Goal: Information Seeking & Learning: Learn about a topic

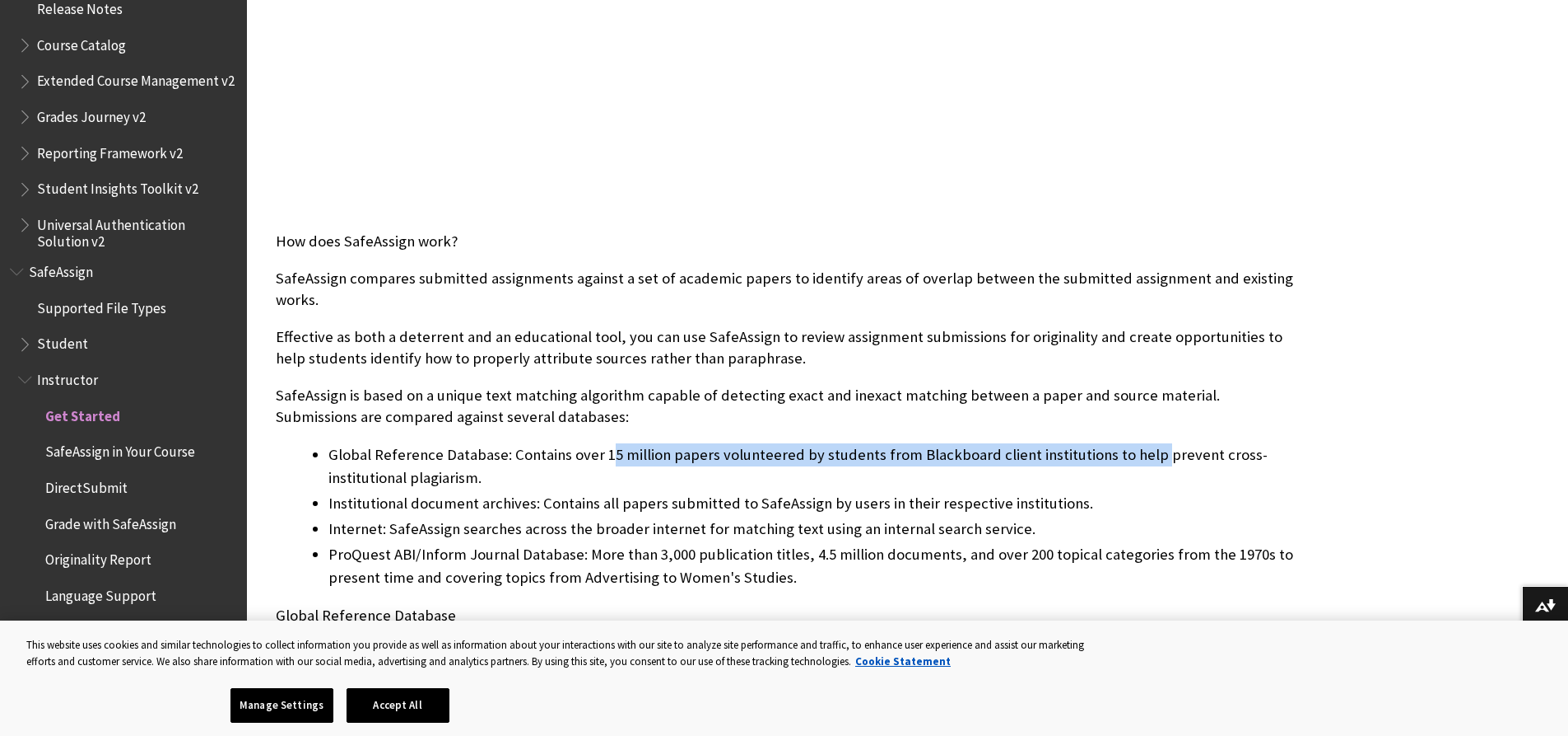
drag, startPoint x: 603, startPoint y: 459, endPoint x: 1144, endPoint y: 461, distance: 541.0
click at [1144, 461] on li "Global Reference Database: Contains over 15 million papers volunteered by stude…" at bounding box center [812, 466] width 968 height 46
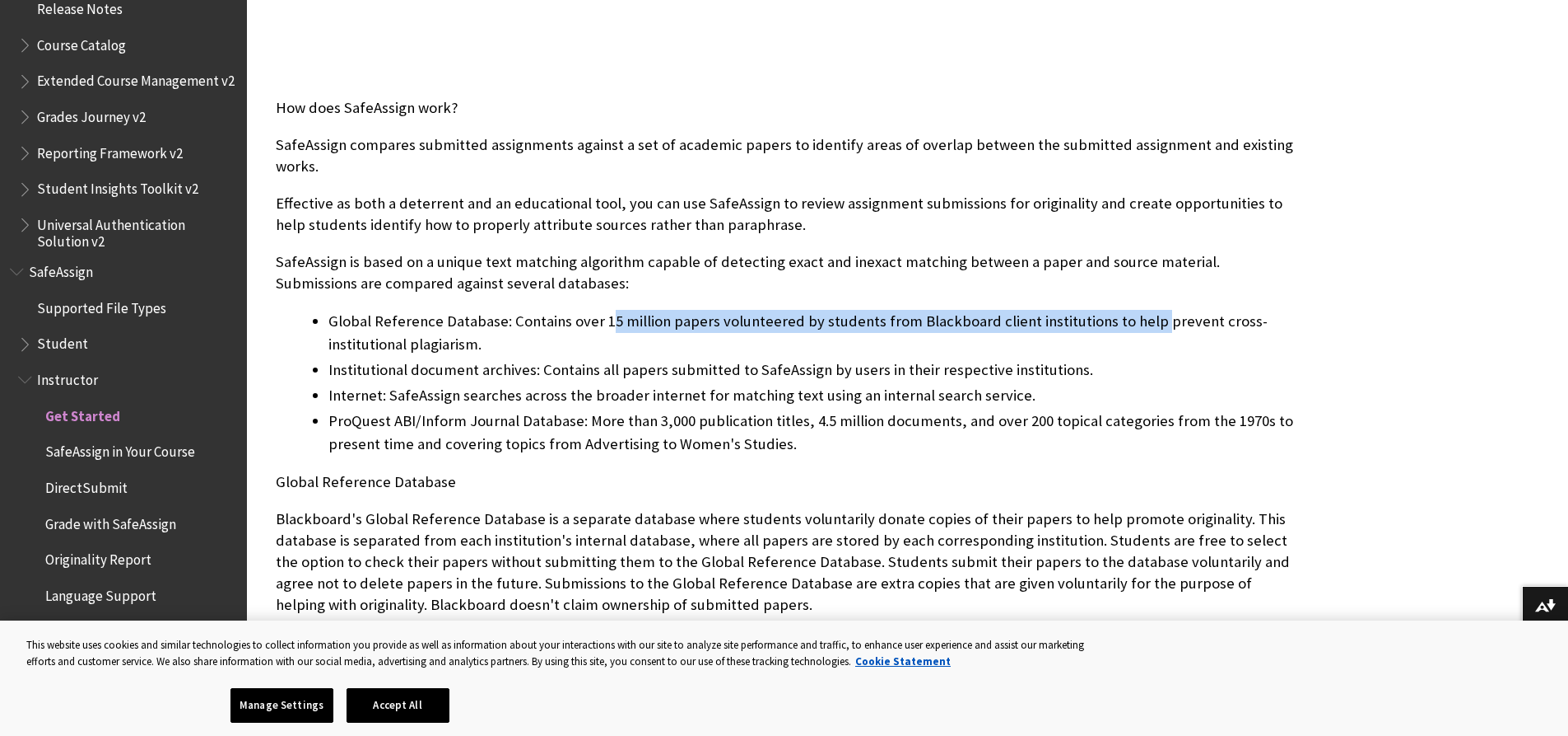
scroll to position [741, 0]
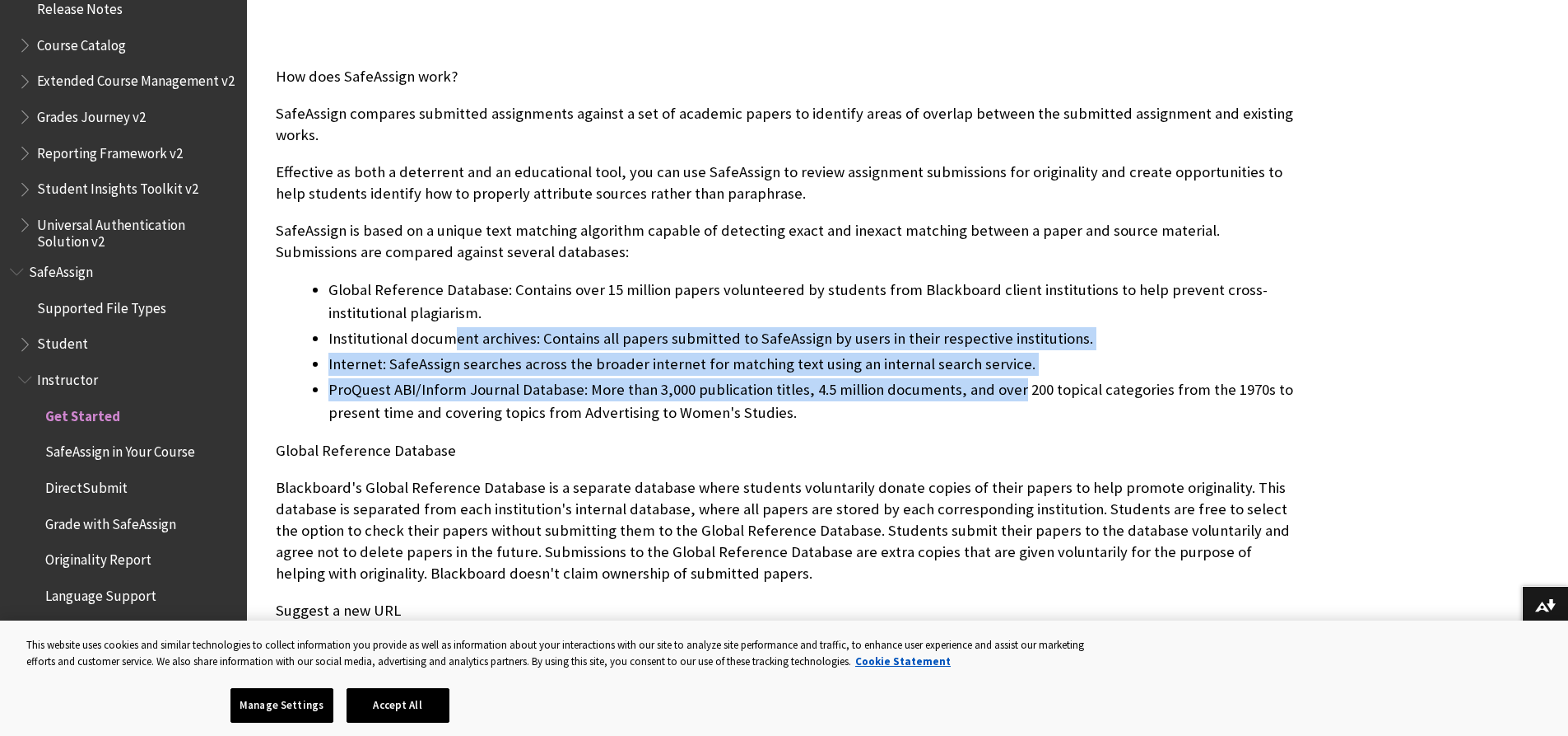
drag, startPoint x: 457, startPoint y: 345, endPoint x: 1009, endPoint y: 388, distance: 553.7
click at [1009, 388] on ul "Global Reference Database: Contains over 15 million papers volunteered by stude…" at bounding box center [786, 351] width 1021 height 145
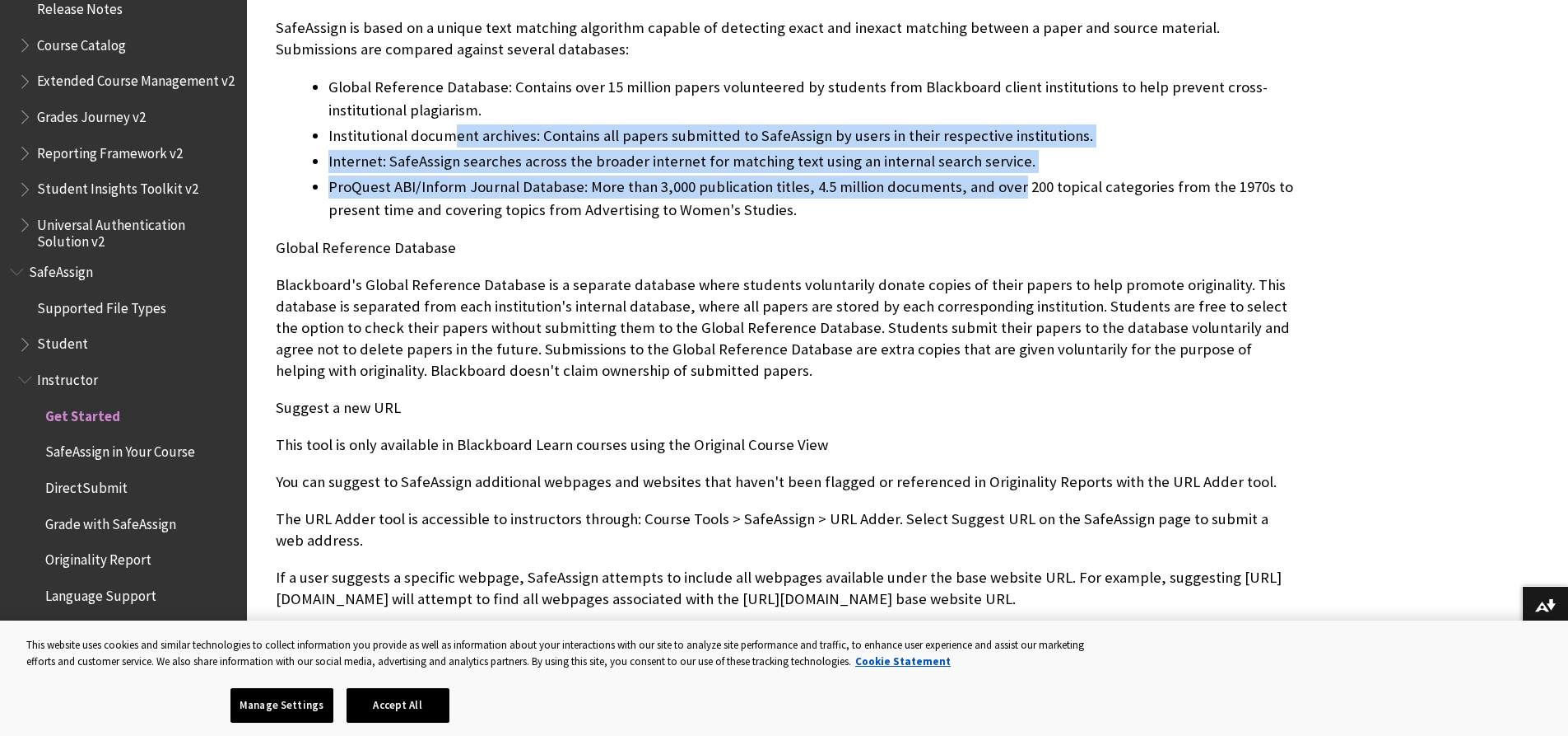
scroll to position [988, 0]
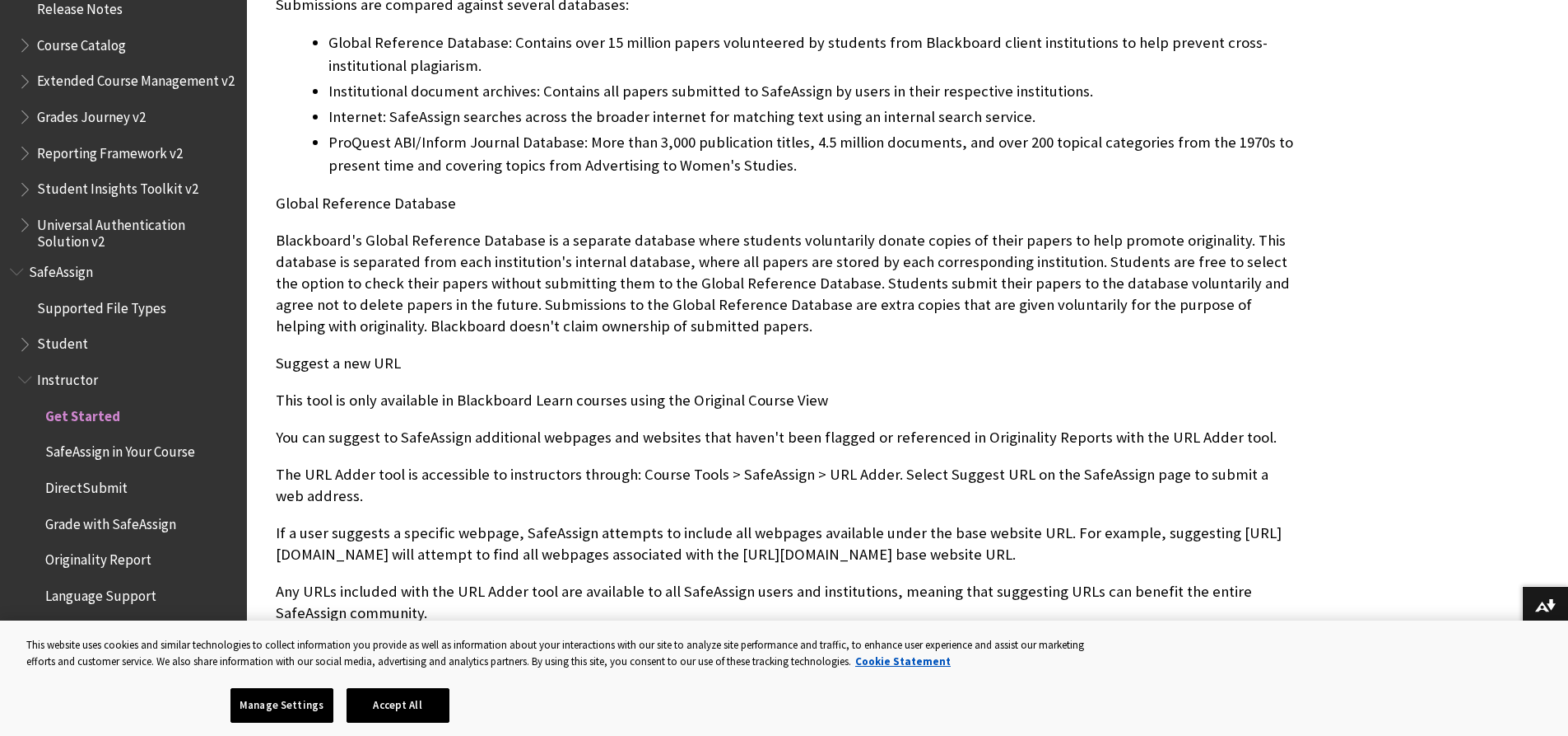
click at [1009, 388] on div "How does SafeAssign work? SafeAssign compares submitted assignments against a s…" at bounding box center [786, 459] width 1021 height 1282
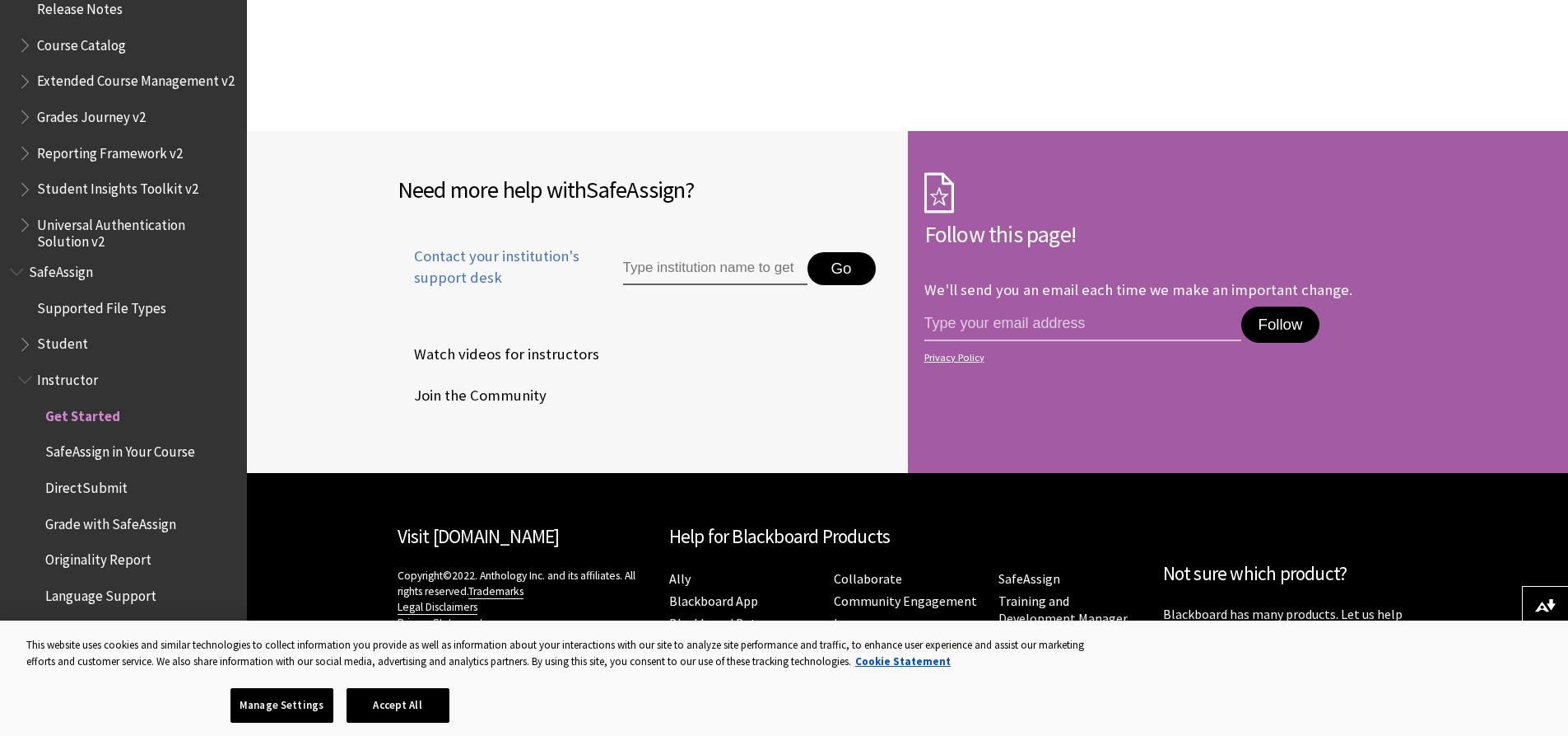
scroll to position [2532, 0]
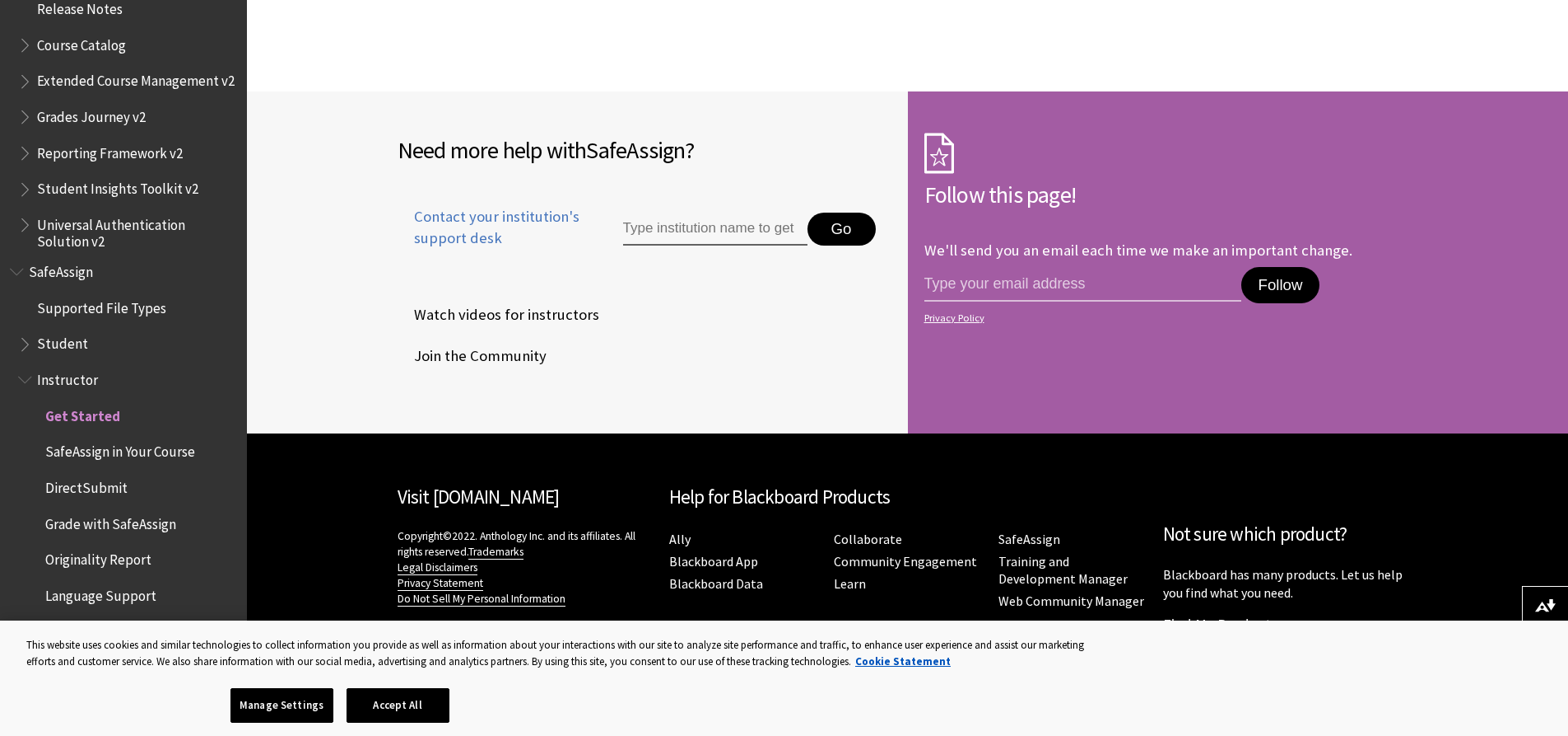
click at [122, 558] on span "Originality Report" at bounding box center [98, 557] width 107 height 22
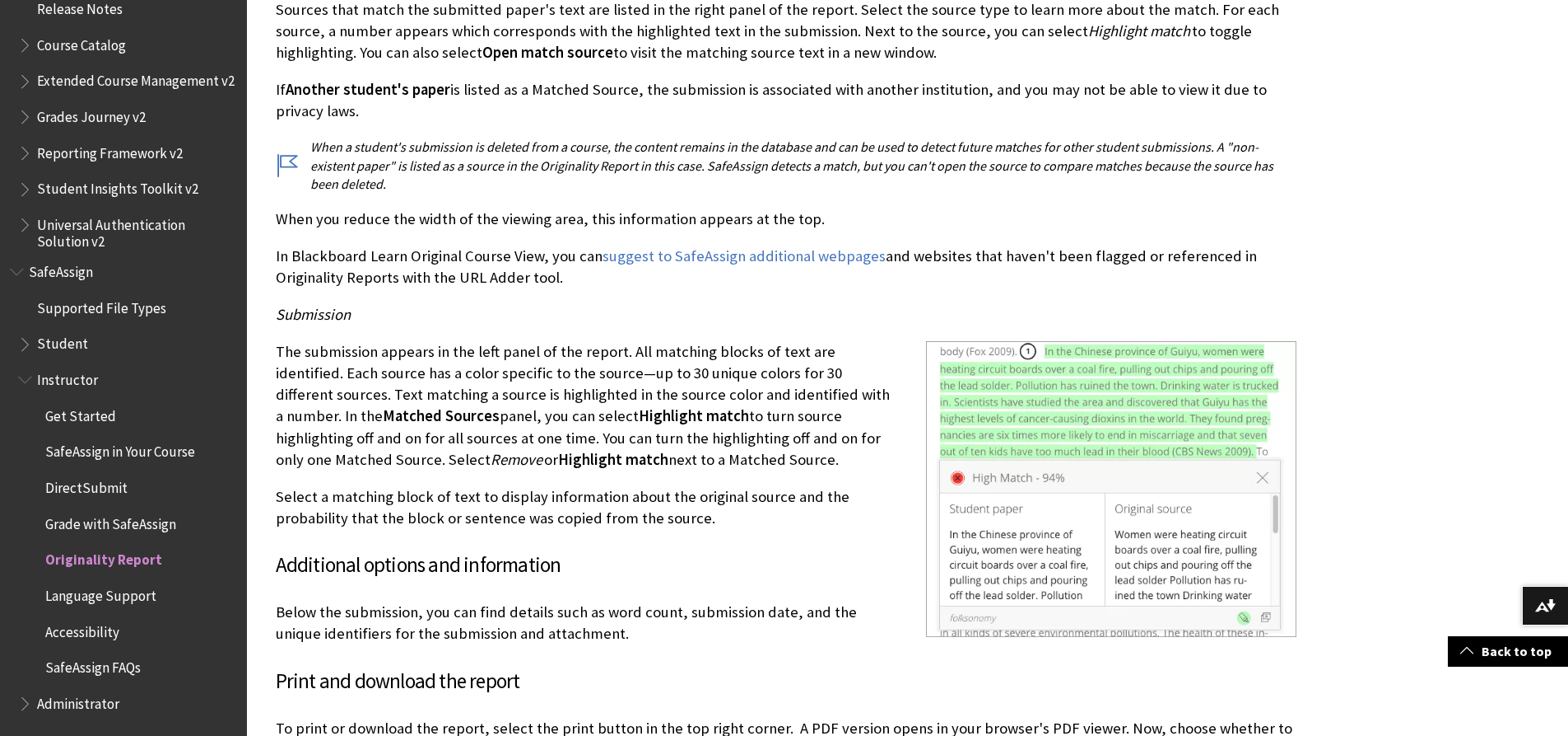
scroll to position [3789, 0]
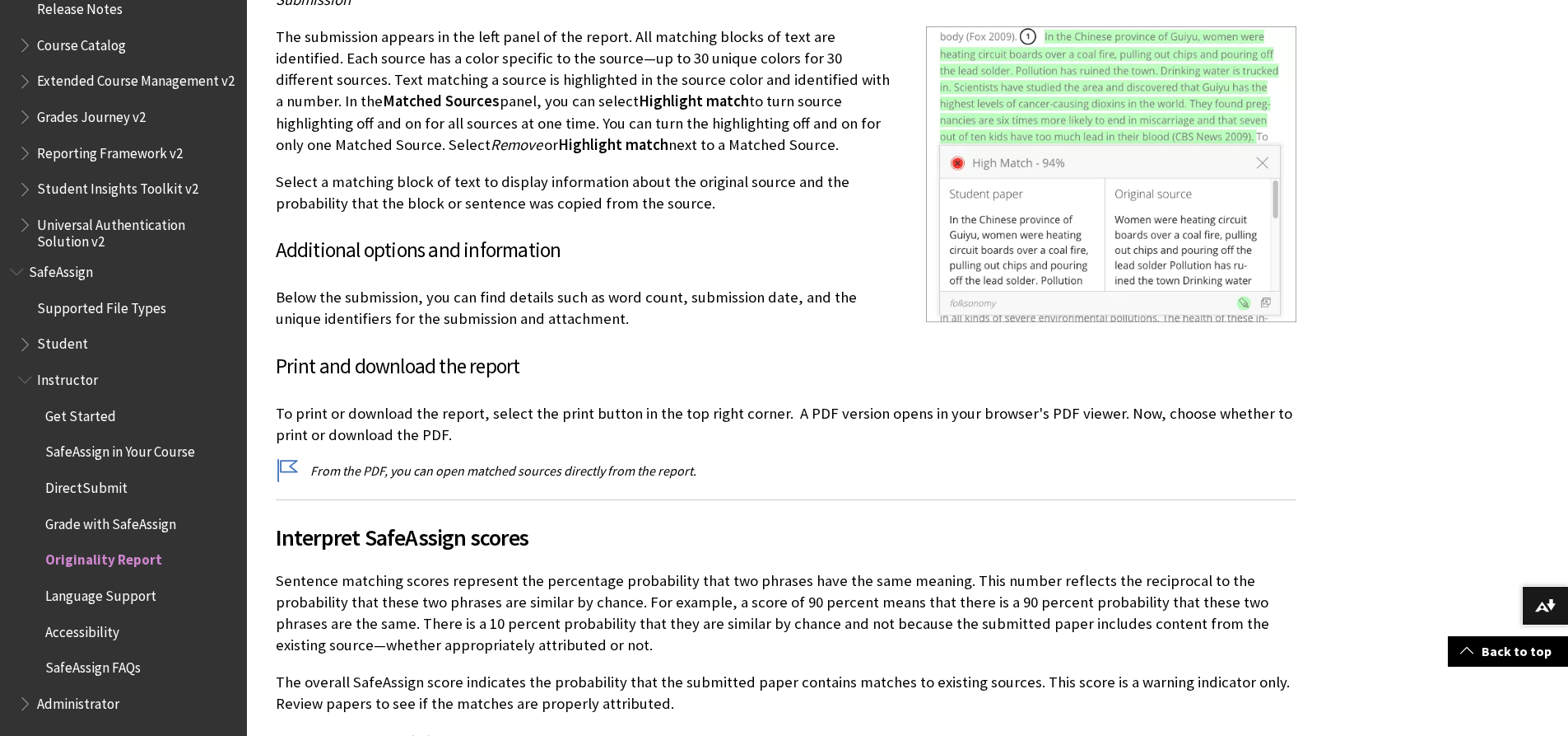
drag, startPoint x: 340, startPoint y: 419, endPoint x: 1086, endPoint y: 425, distance: 746.0
click at [1086, 425] on p "To print or download the report, select the print button in the top right corne…" at bounding box center [786, 424] width 1021 height 43
click at [315, 415] on p "To print or download the report, select the print button in the top right corne…" at bounding box center [786, 424] width 1021 height 43
drag, startPoint x: 337, startPoint y: 414, endPoint x: 726, endPoint y: 385, distance: 390.1
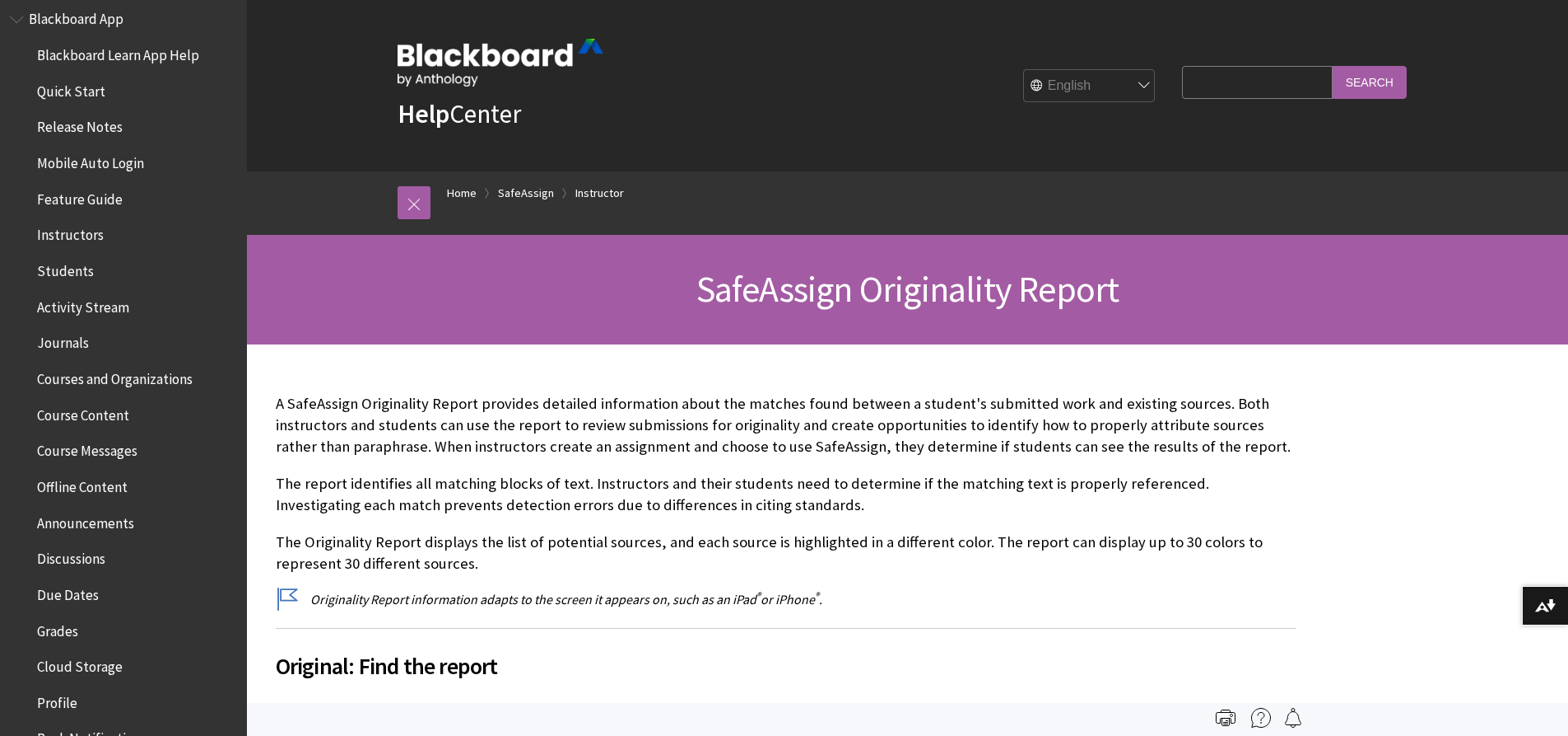
scroll to position [165, 0]
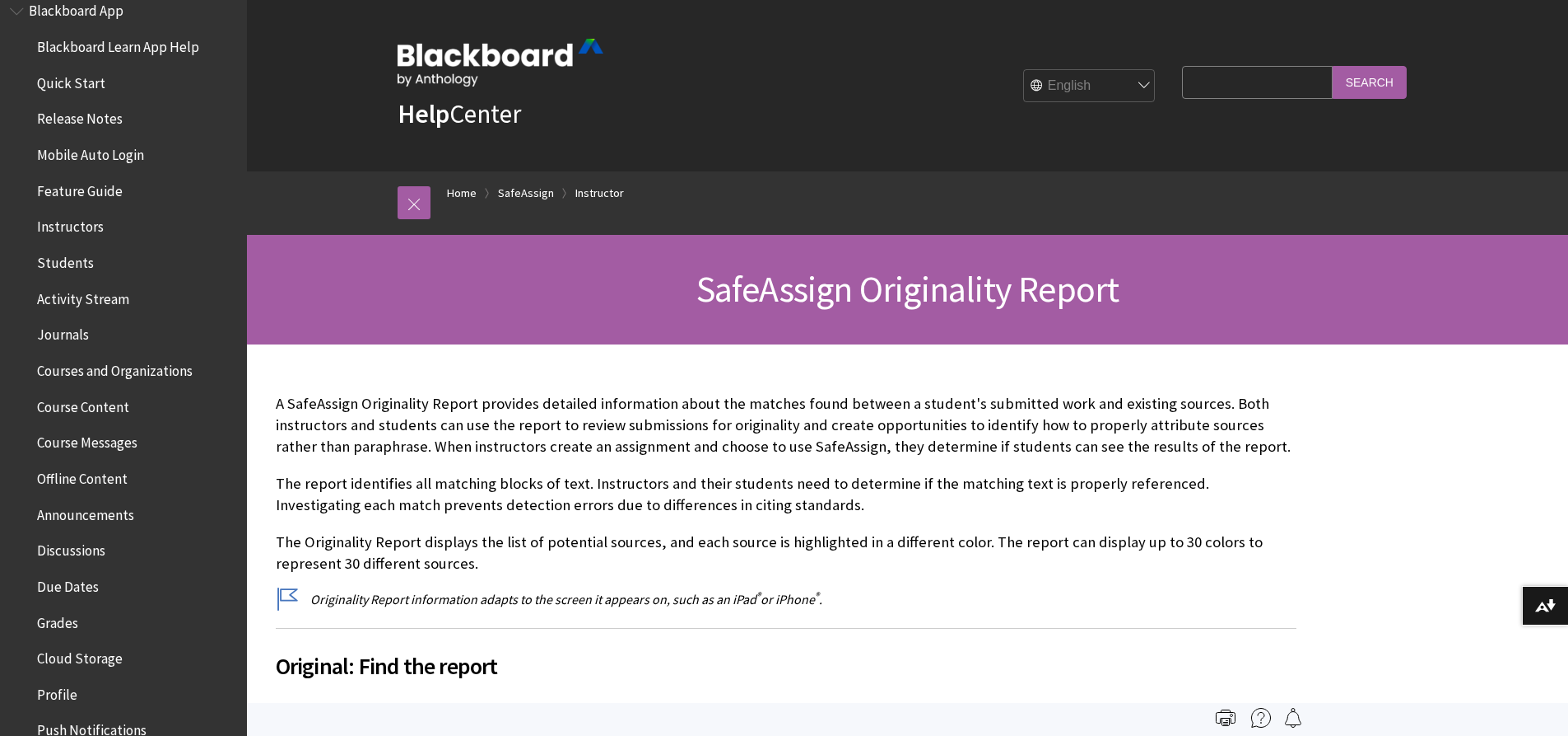
click at [43, 95] on span "Quick Start" at bounding box center [128, 83] width 219 height 28
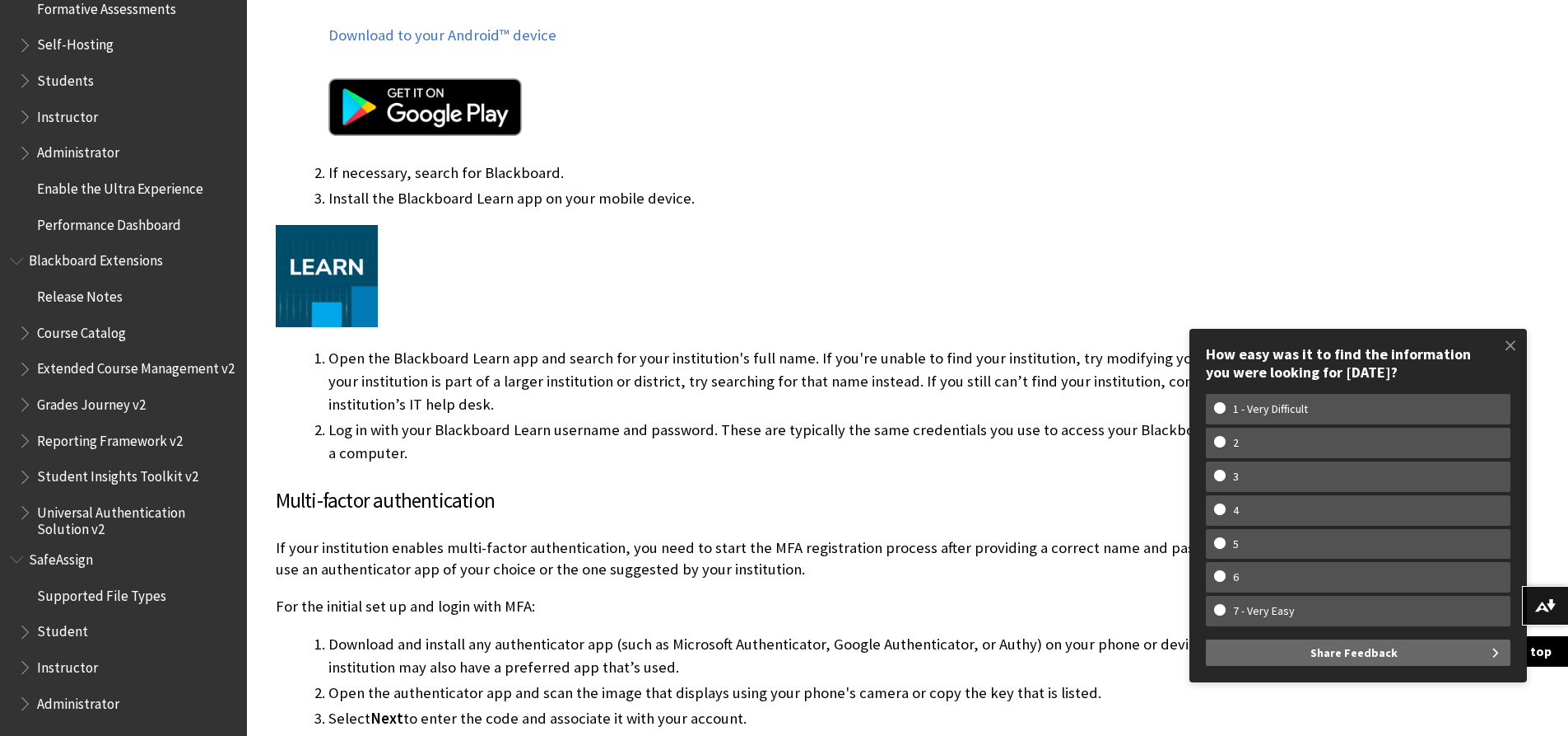
scroll to position [1153, 0]
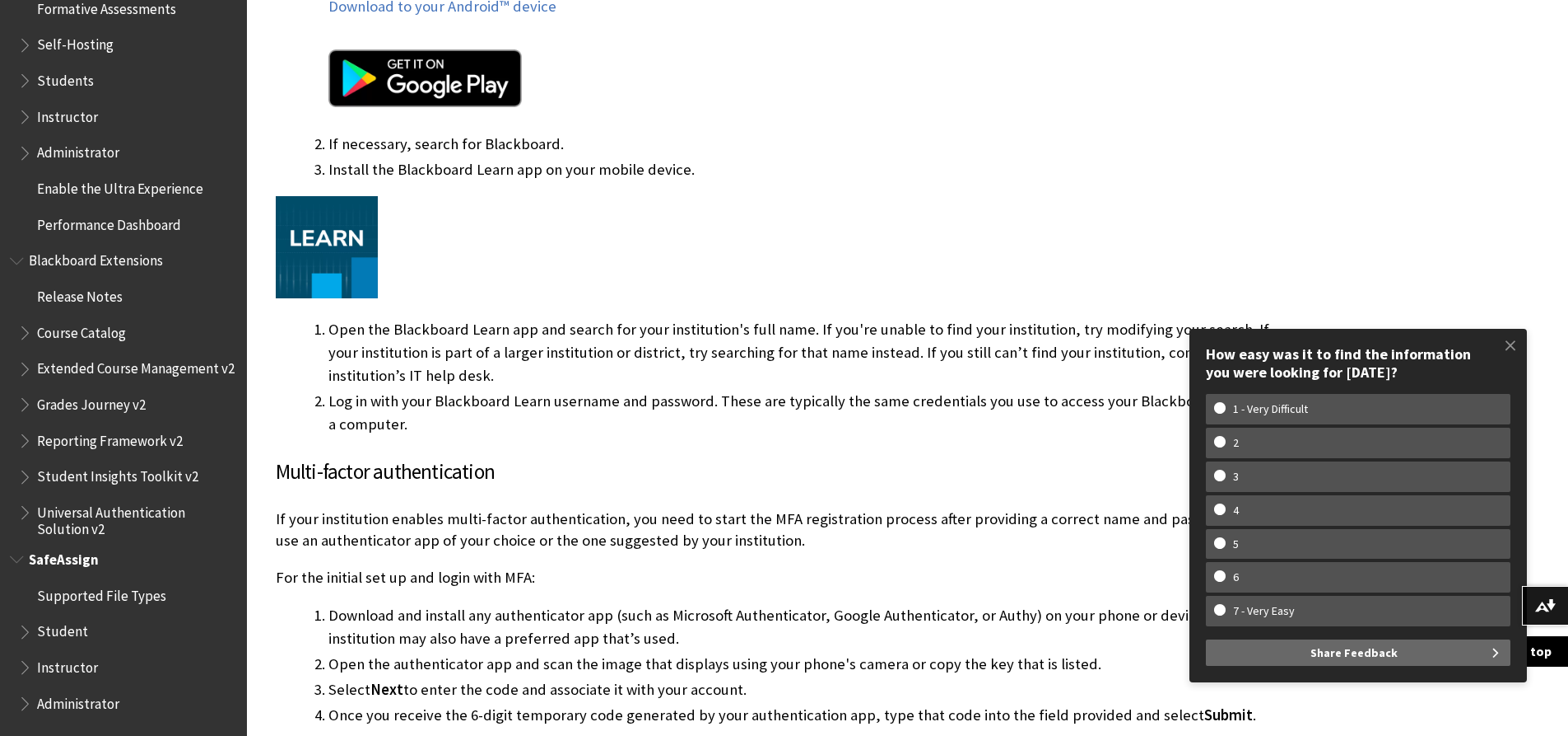
click at [84, 565] on span "SafeAssign" at bounding box center [63, 556] width 70 height 22
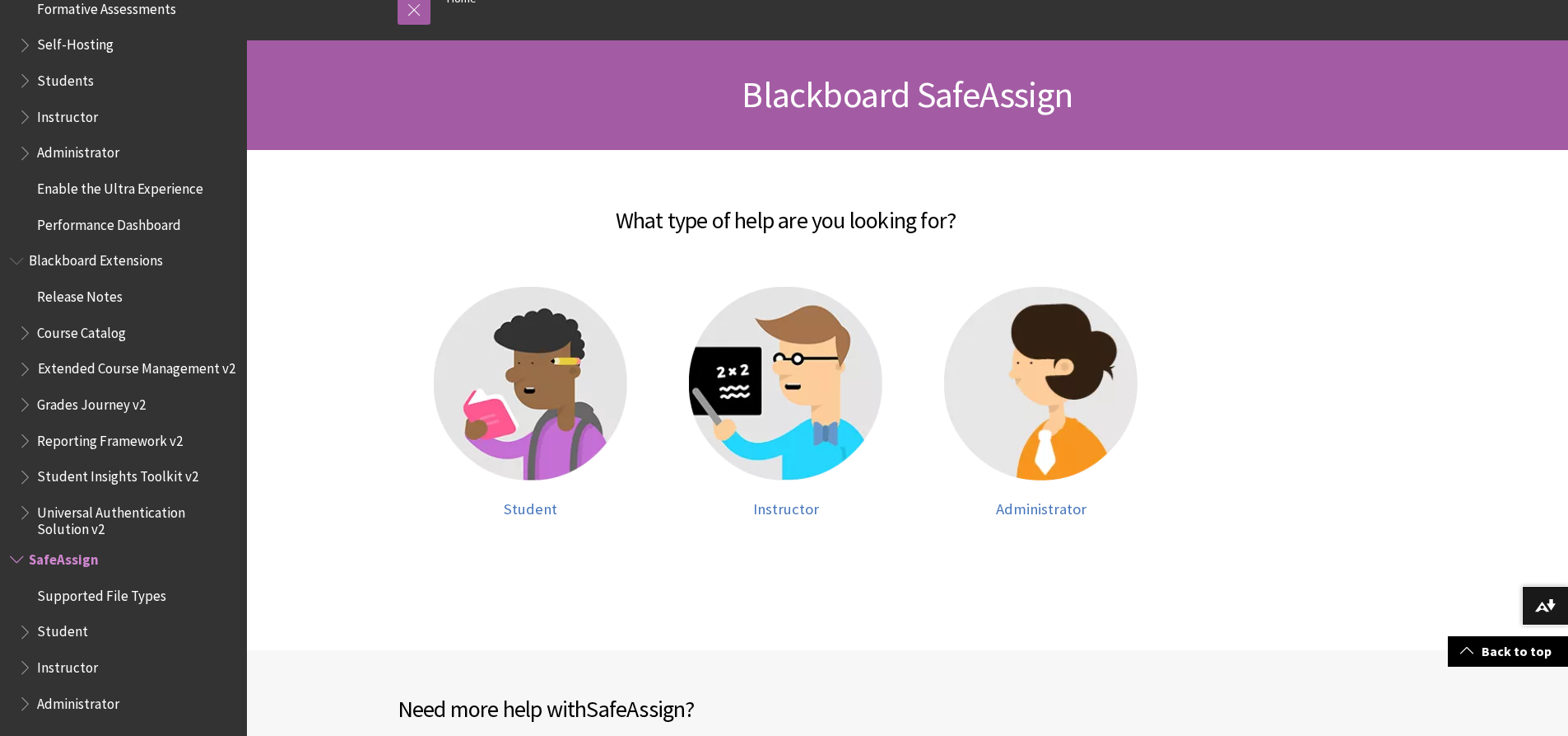
scroll to position [247, 0]
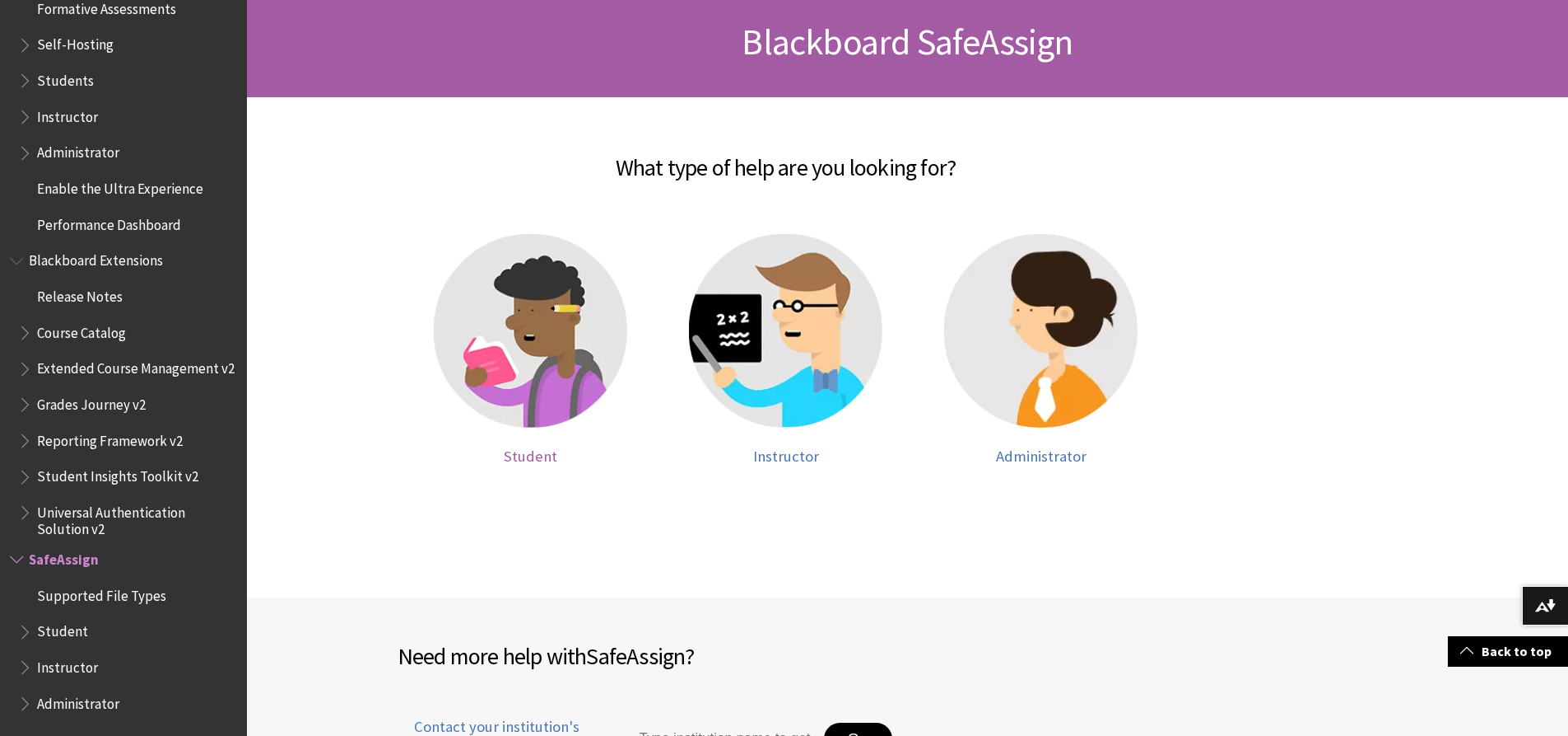
click at [512, 363] on img at bounding box center [530, 331] width 194 height 194
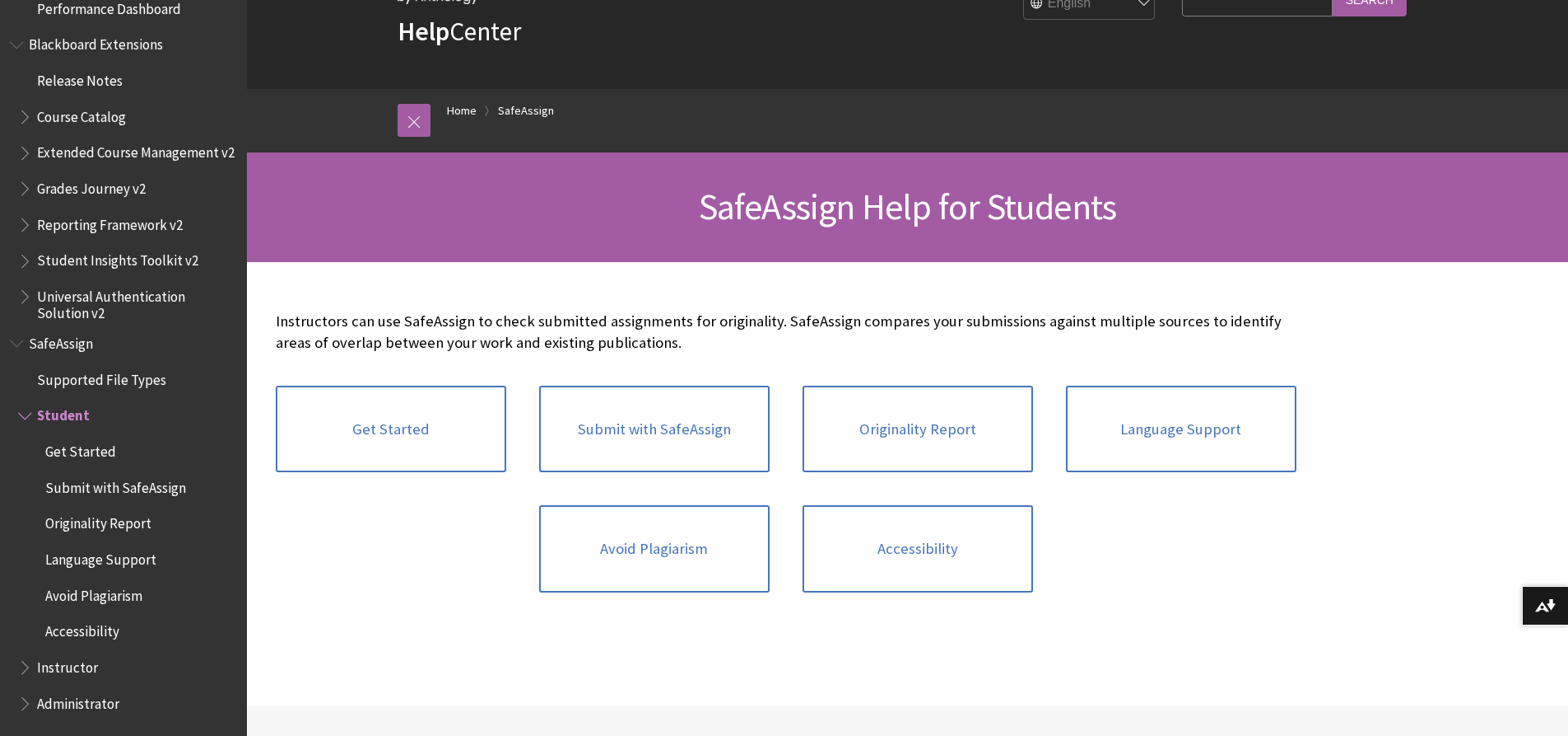
scroll to position [165, 0]
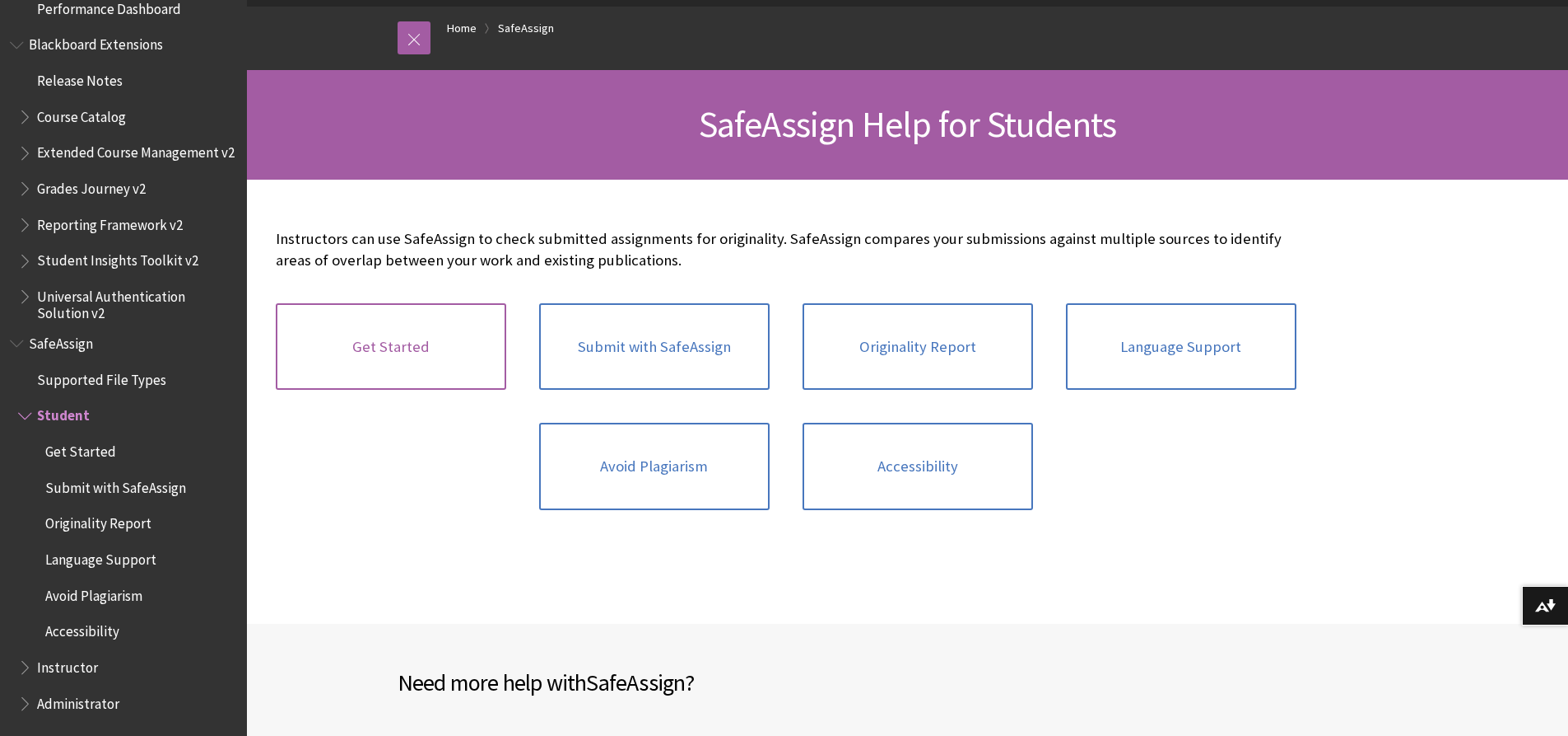
click at [447, 331] on link "Get Started" at bounding box center [391, 346] width 231 height 87
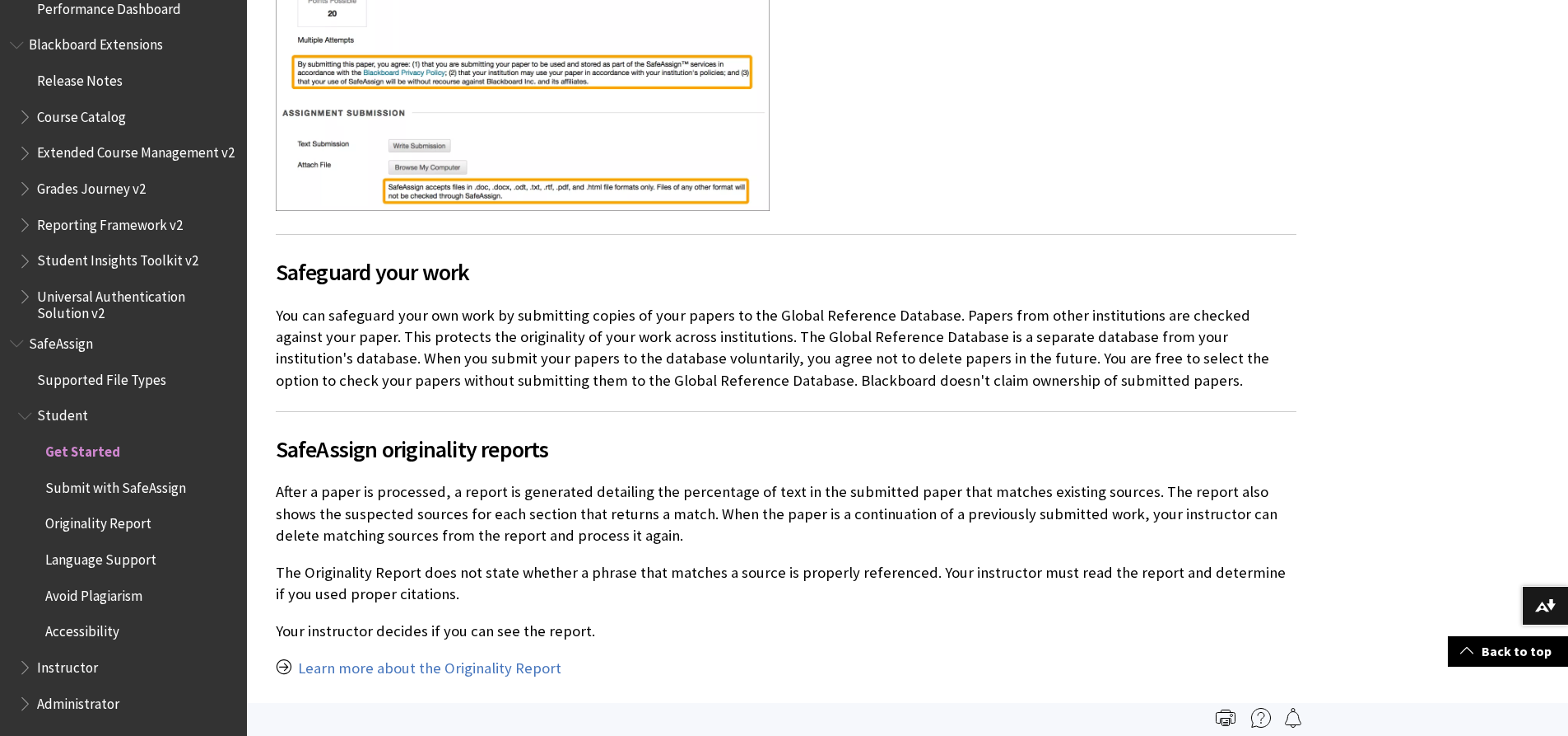
scroll to position [741, 0]
click at [433, 673] on link "Learn more about the Originality Report" at bounding box center [429, 669] width 263 height 19
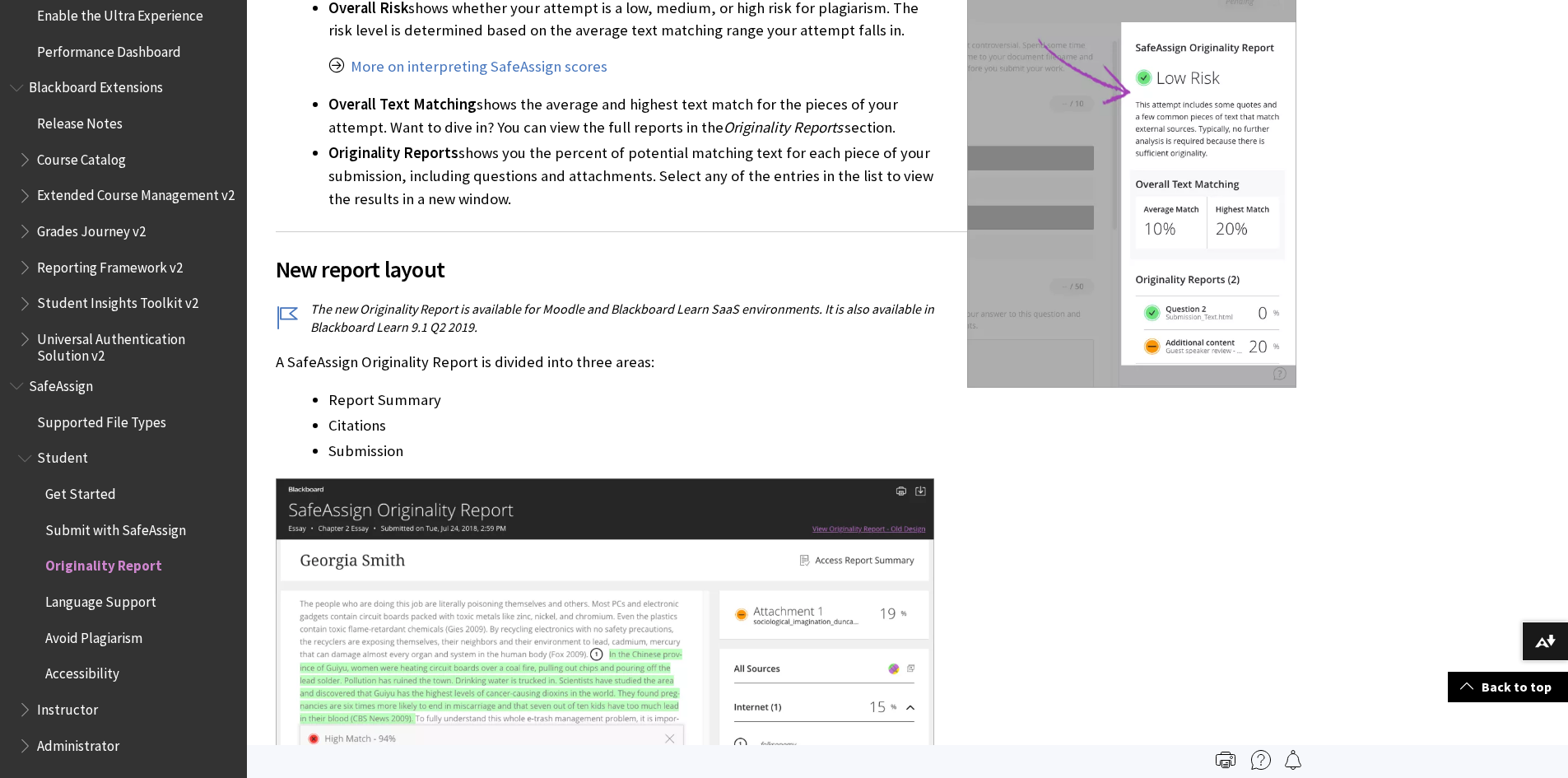
scroll to position [1728, 0]
